Goal: Information Seeking & Learning: Find contact information

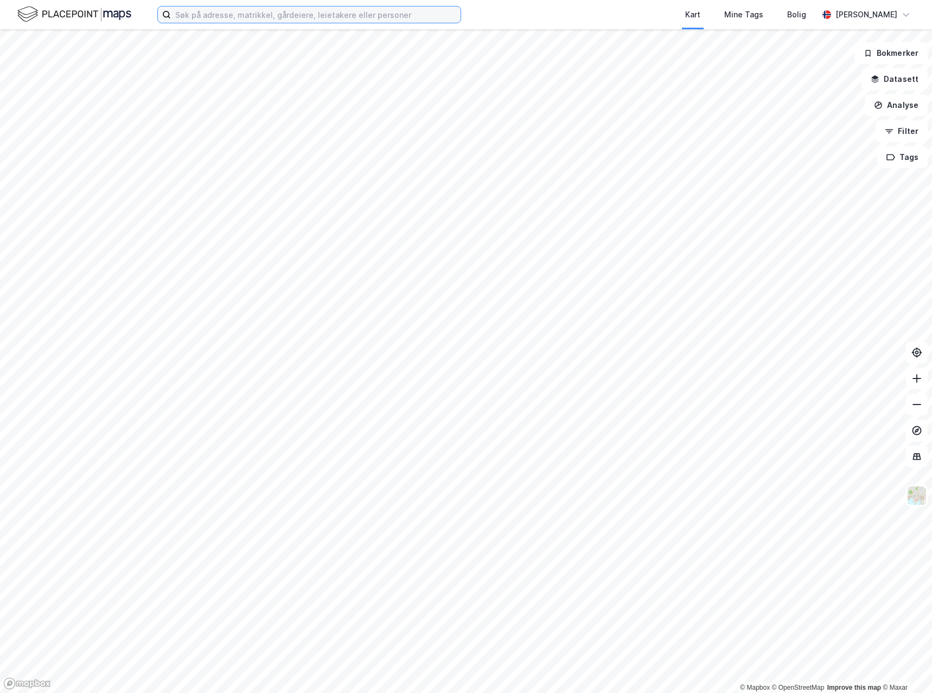
click at [239, 10] on input at bounding box center [316, 15] width 290 height 16
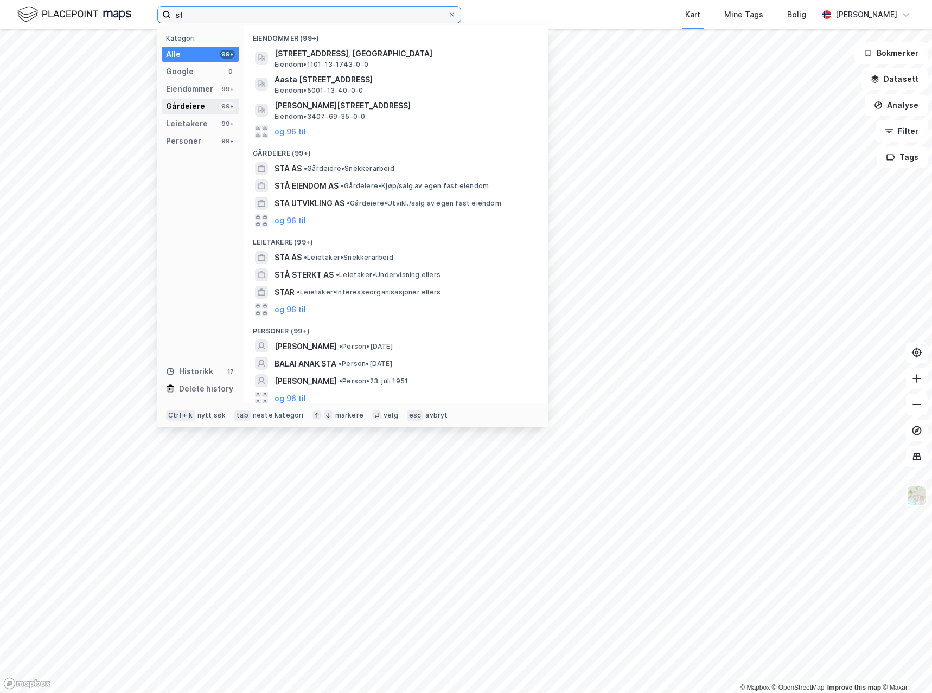
type input "s"
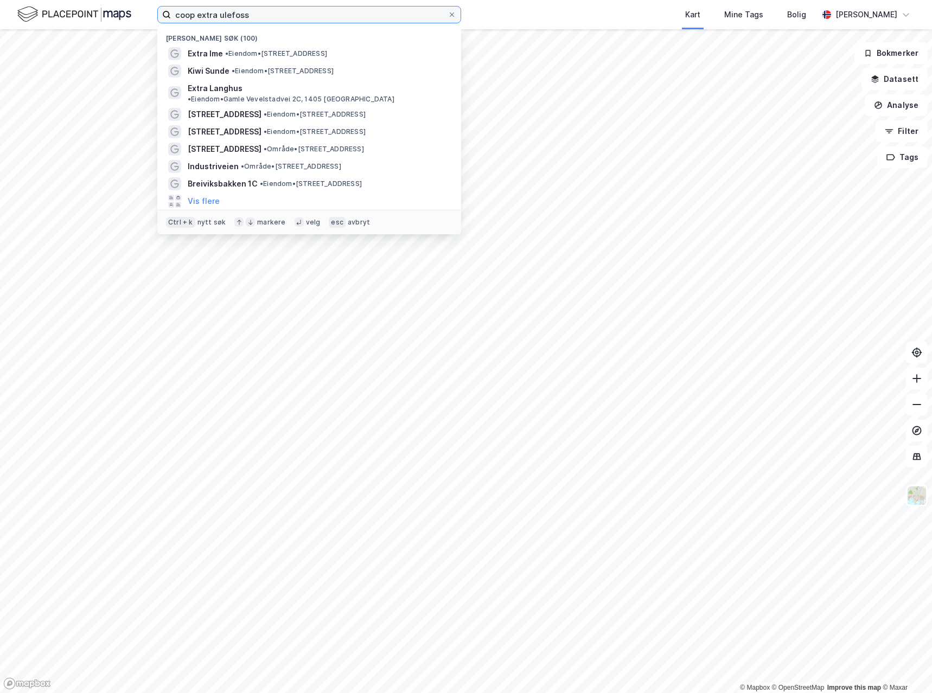
type input "coop extra ulefoss"
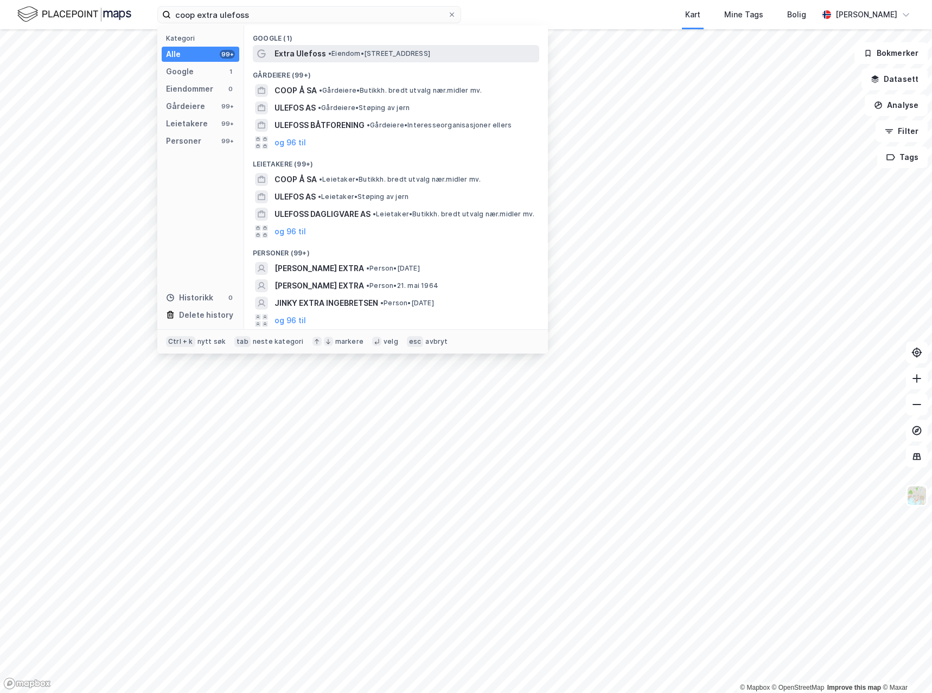
click at [319, 50] on span "Extra Ulefoss" at bounding box center [300, 53] width 52 height 13
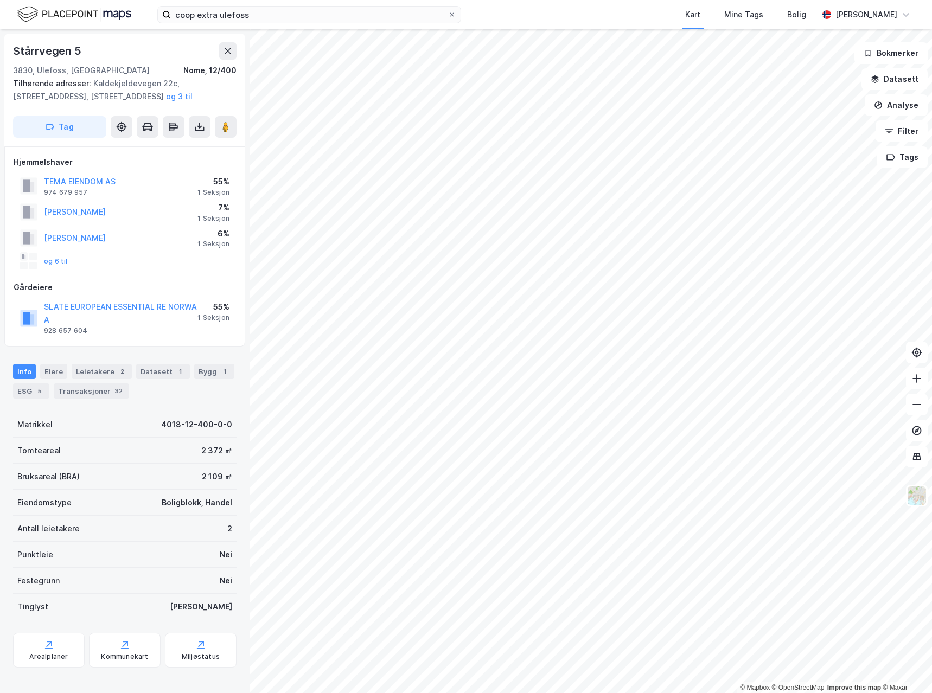
click at [164, 182] on div "TEMA EIENDOM AS 974 679 957 55% 1 Seksjon" at bounding box center [125, 186] width 222 height 26
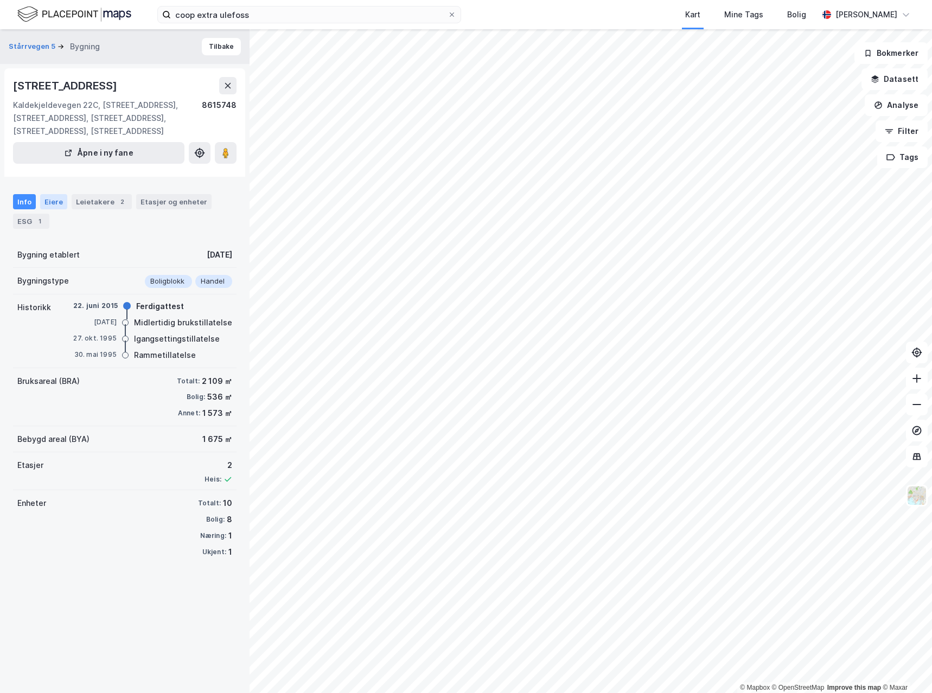
click at [56, 209] on div "Eiere" at bounding box center [53, 201] width 27 height 15
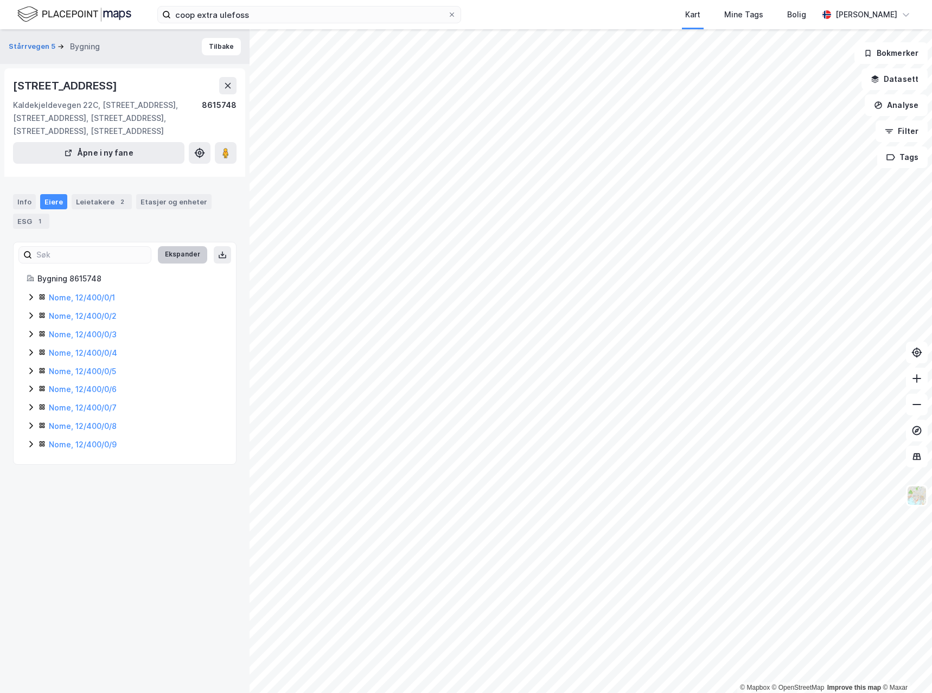
click at [188, 264] on button "Ekspander" at bounding box center [182, 254] width 49 height 17
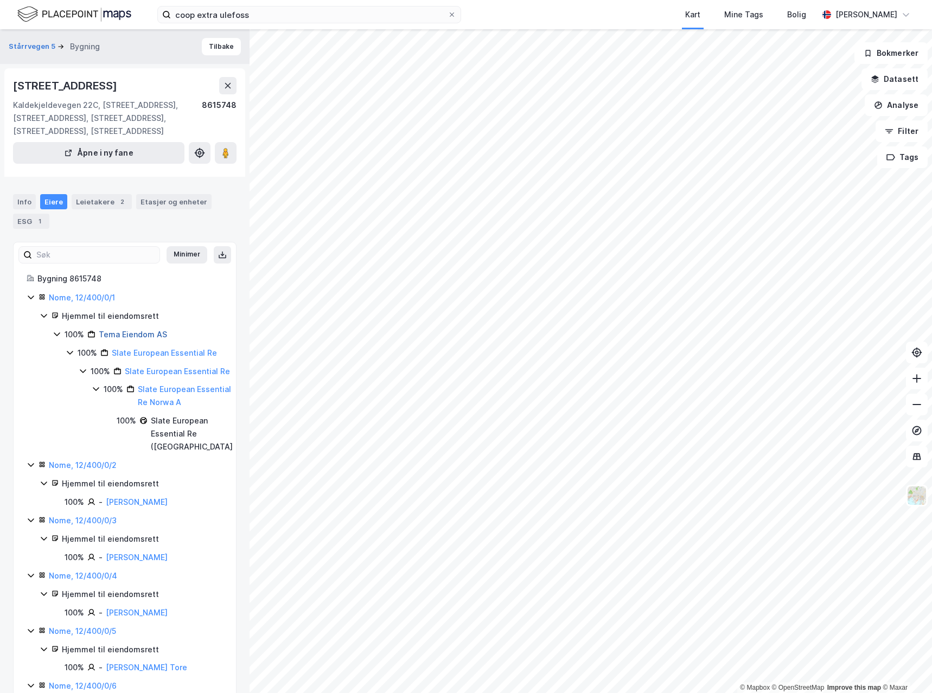
click at [127, 339] on link "Tema Eiendom AS" at bounding box center [133, 334] width 68 height 9
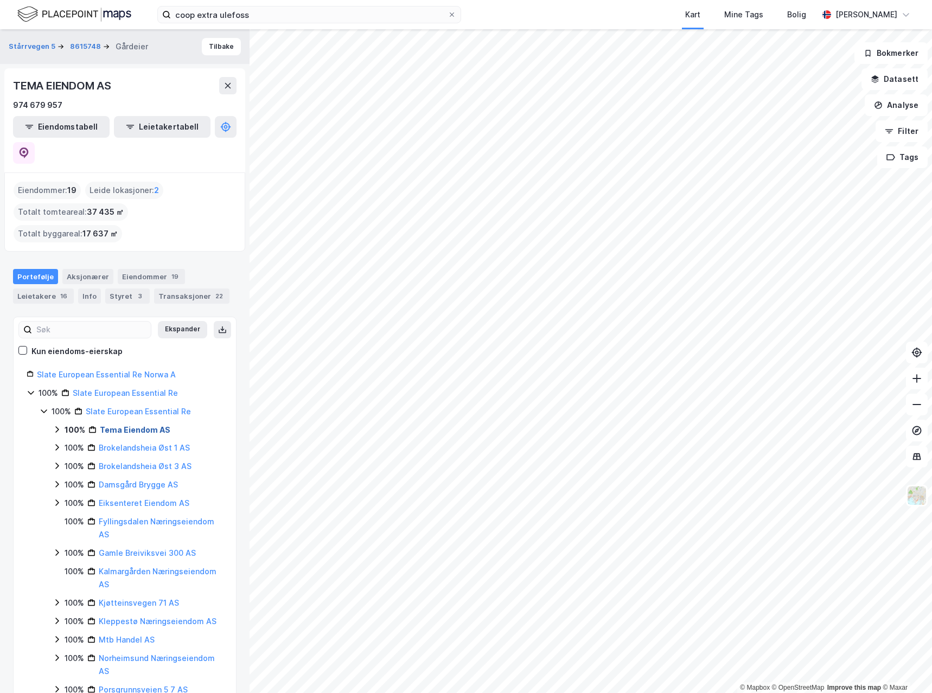
click at [142, 425] on link "Tema Eiendom AS" at bounding box center [135, 429] width 70 height 9
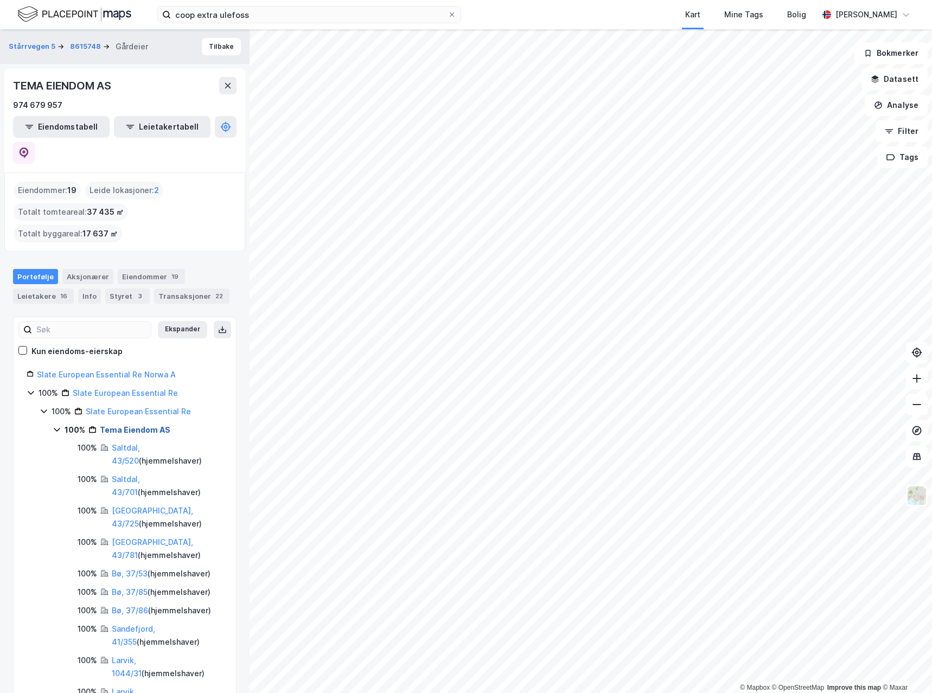
click at [144, 425] on link "Tema Eiendom AS" at bounding box center [135, 429] width 70 height 9
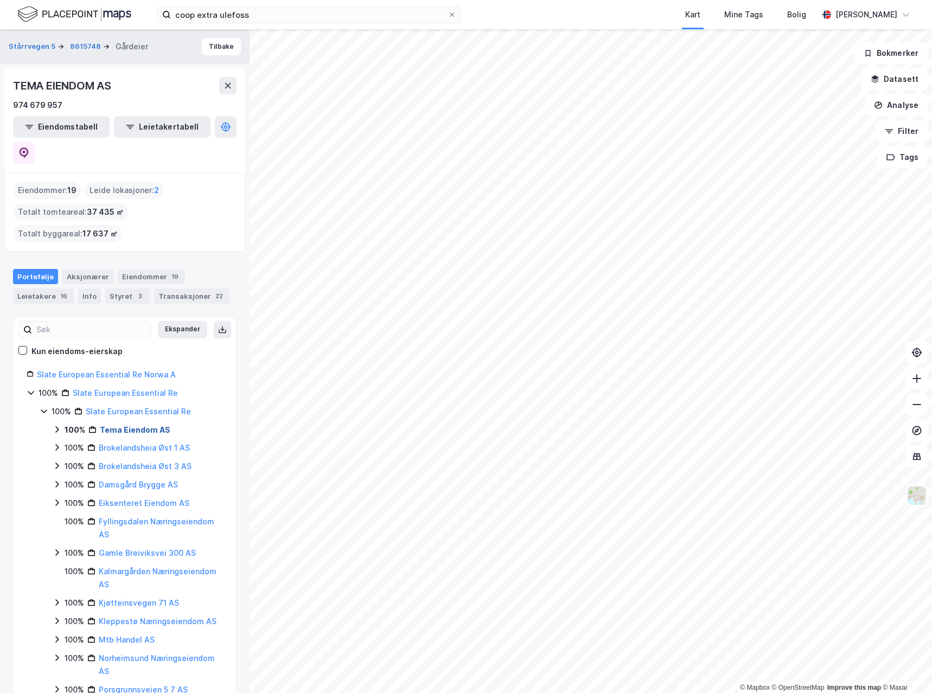
click at [144, 425] on link "Tema Eiendom AS" at bounding box center [135, 429] width 70 height 9
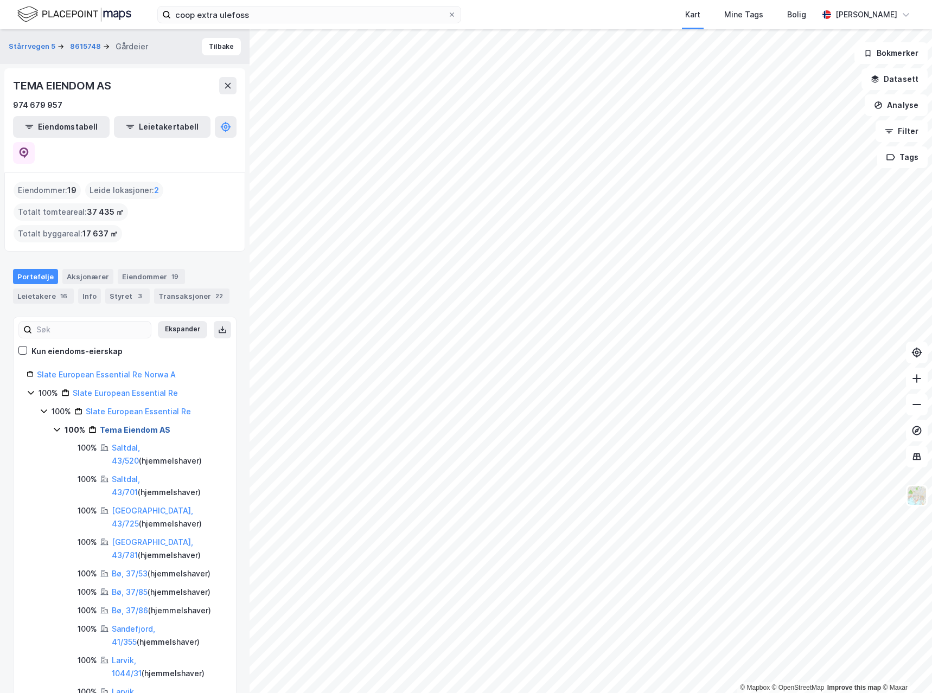
click at [144, 425] on link "Tema Eiendom AS" at bounding box center [135, 429] width 70 height 9
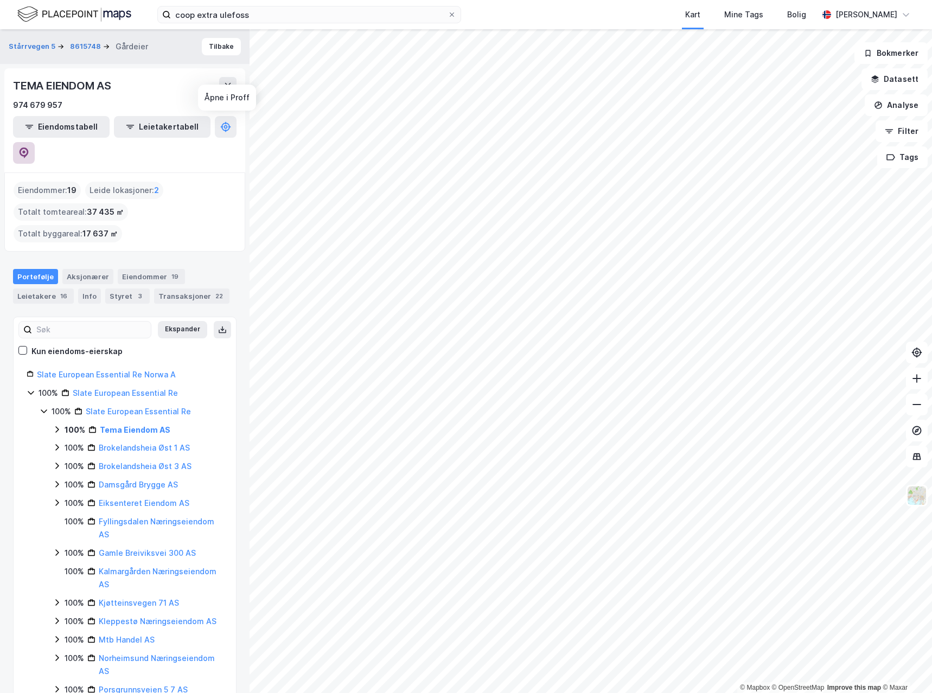
click at [29, 147] on icon at bounding box center [23, 152] width 11 height 11
